Goal: Task Accomplishment & Management: Manage account settings

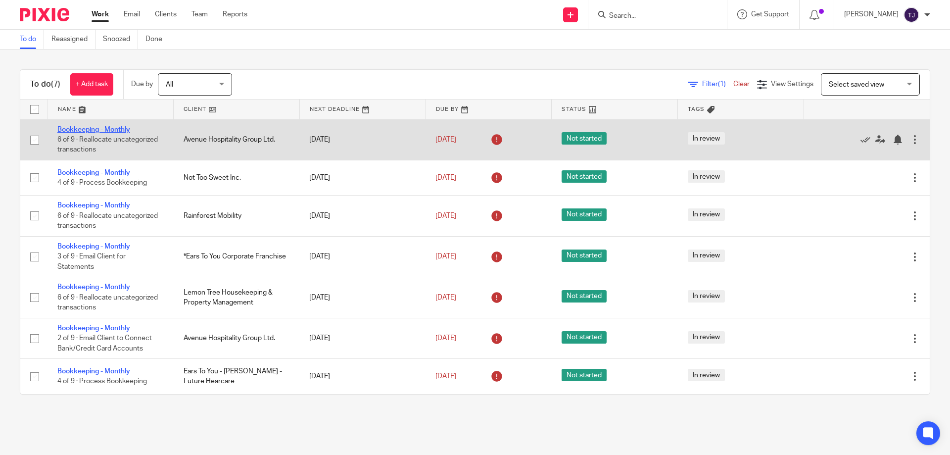
click at [93, 126] on link "Bookkeeping - Monthly" at bounding box center [93, 129] width 73 height 7
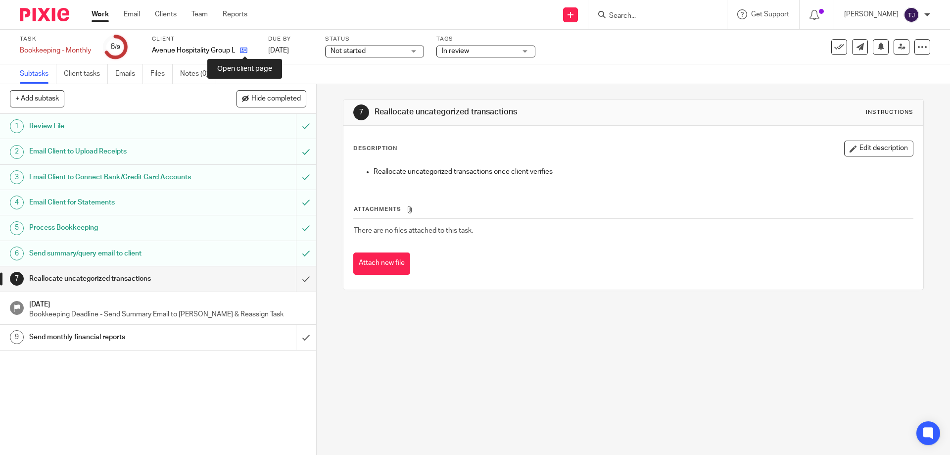
click at [245, 53] on icon at bounding box center [243, 50] width 7 height 7
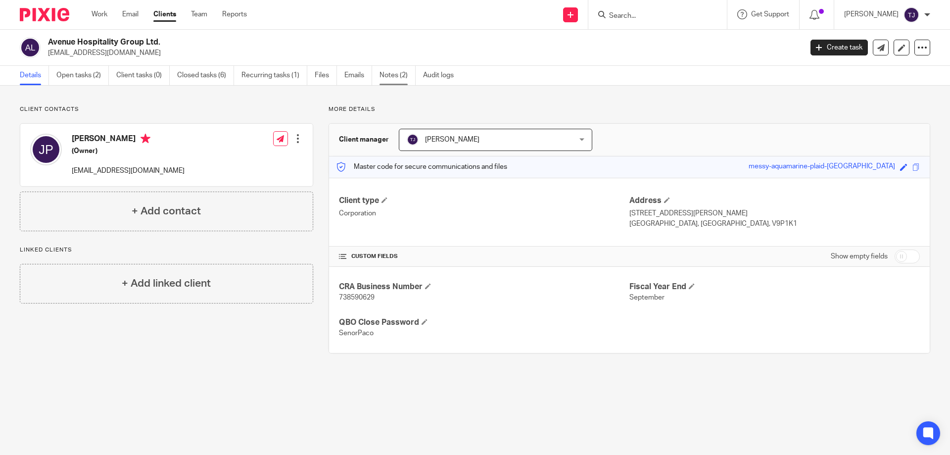
click at [386, 72] on link "Notes (2)" at bounding box center [398, 75] width 36 height 19
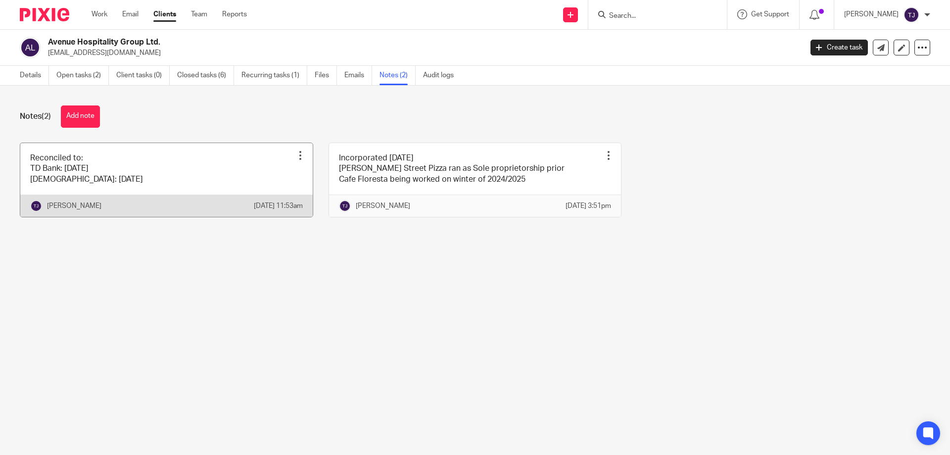
click at [254, 183] on link at bounding box center [166, 180] width 292 height 74
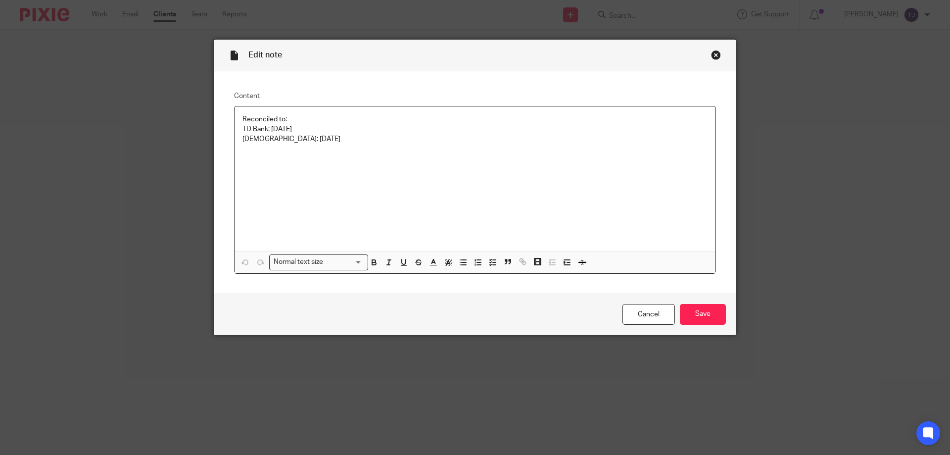
click at [286, 141] on p "[DEMOGRAPHIC_DATA]: [DATE]" at bounding box center [474, 139] width 465 height 10
click at [282, 140] on p "[DEMOGRAPHIC_DATA]: [DATE]" at bounding box center [474, 139] width 465 height 10
